Goal: Task Accomplishment & Management: Use online tool/utility

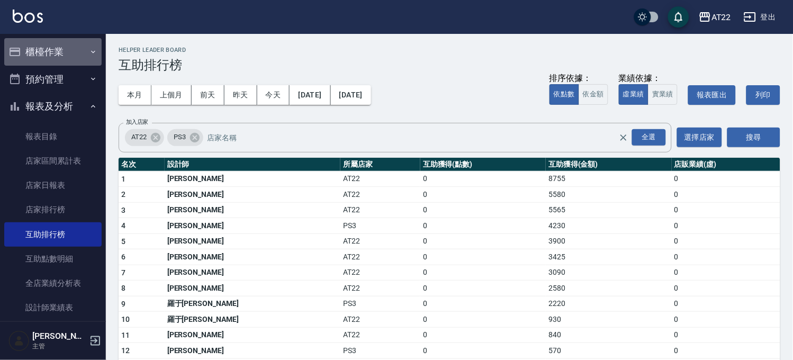
click at [66, 56] on button "櫃檯作業" at bounding box center [52, 52] width 97 height 28
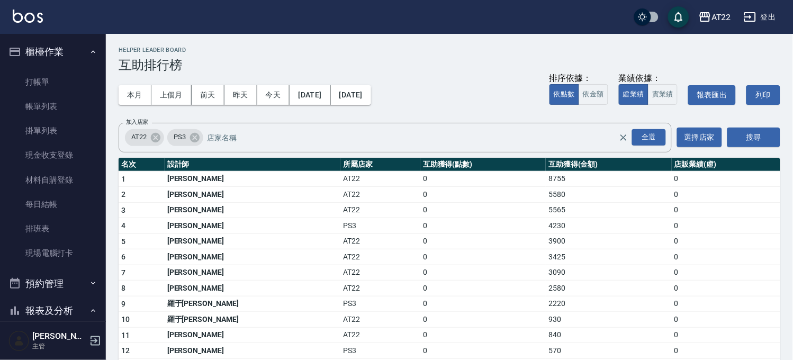
click at [60, 266] on ul "打帳單 帳單列表 掛單列表 現金收支登錄 材料自購登錄 每日結帳 排班表 現場電腦打卡" at bounding box center [52, 168] width 97 height 204
click at [50, 263] on link "現場電腦打卡" at bounding box center [52, 253] width 97 height 24
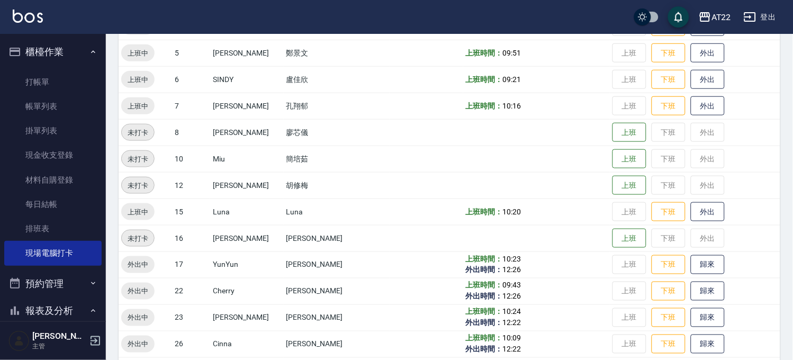
scroll to position [235, 0]
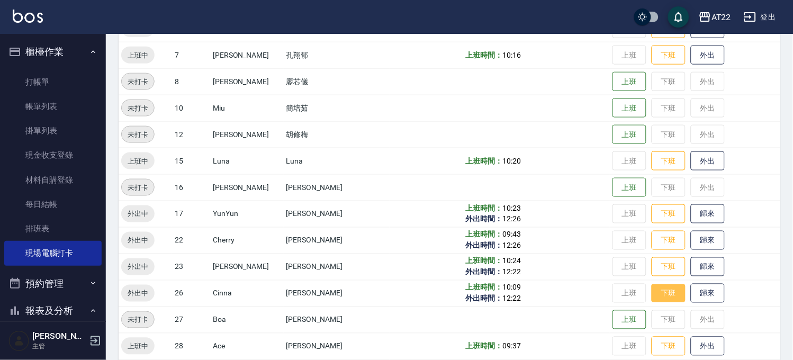
click at [652, 292] on button "下班" at bounding box center [669, 293] width 34 height 19
click at [27, 294] on button "預約管理" at bounding box center [52, 284] width 97 height 28
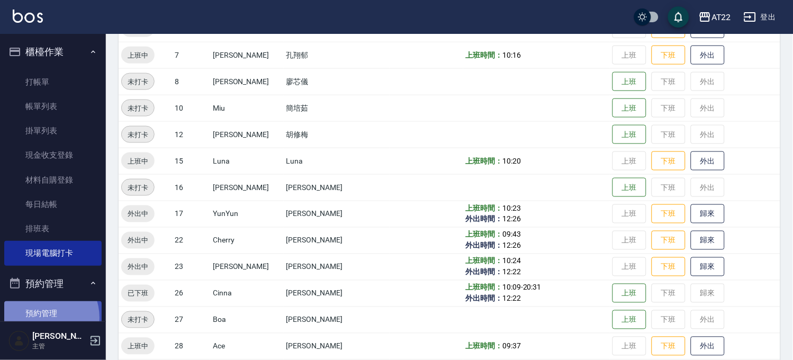
click at [43, 317] on link "預約管理" at bounding box center [52, 313] width 97 height 24
